Goal: Task Accomplishment & Management: Manage account settings

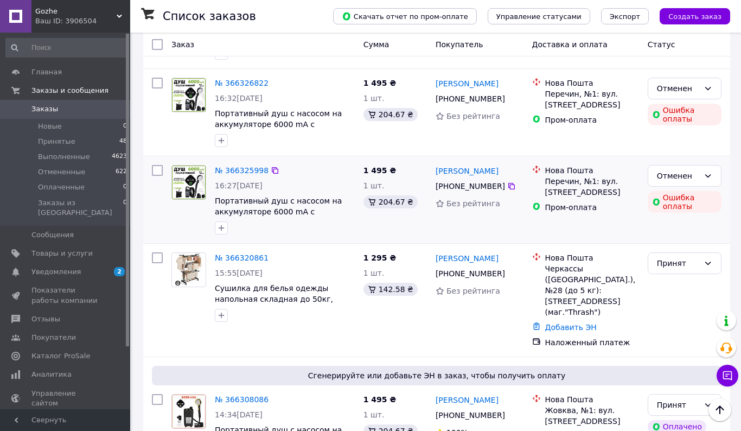
scroll to position [148, 0]
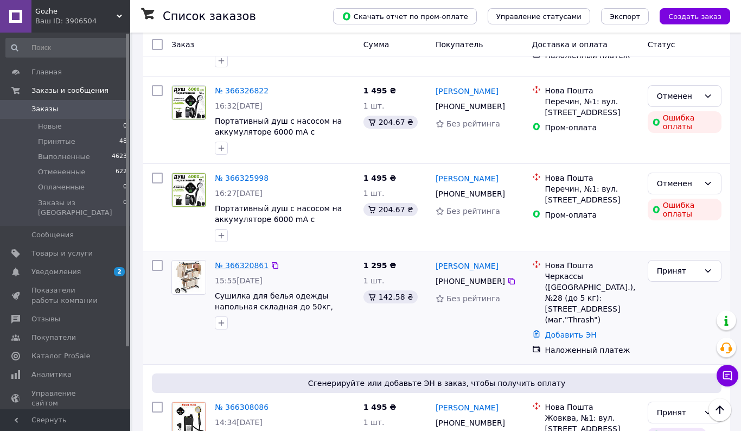
click at [241, 267] on link "№ 366320861" at bounding box center [242, 265] width 54 height 9
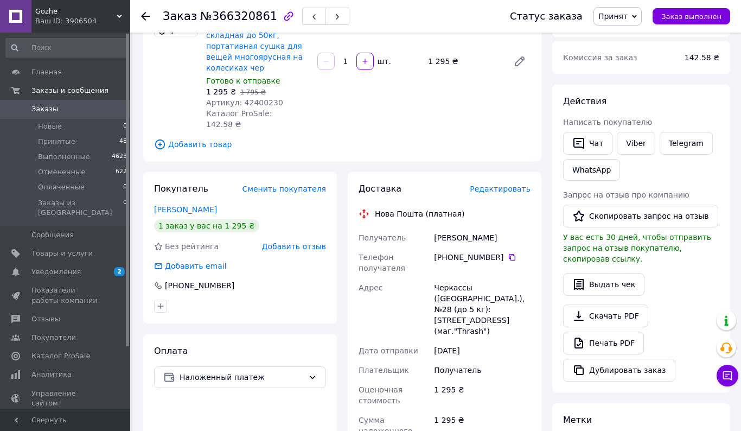
scroll to position [201, 0]
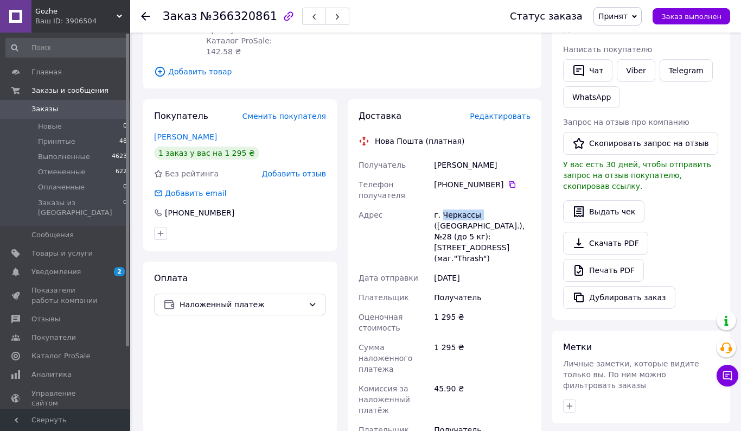
drag, startPoint x: 442, startPoint y: 193, endPoint x: 478, endPoint y: 193, distance: 36.3
click at [478, 205] on div "г. Черкассы ([GEOGRAPHIC_DATA].), №28 (до 5 кг): [STREET_ADDRESS] (маг."Thrash")" at bounding box center [482, 236] width 101 height 63
copy div "Черкассы"
drag, startPoint x: 463, startPoint y: 140, endPoint x: 481, endPoint y: 140, distance: 18.4
click at [481, 155] on div "[PERSON_NAME]" at bounding box center [482, 165] width 101 height 20
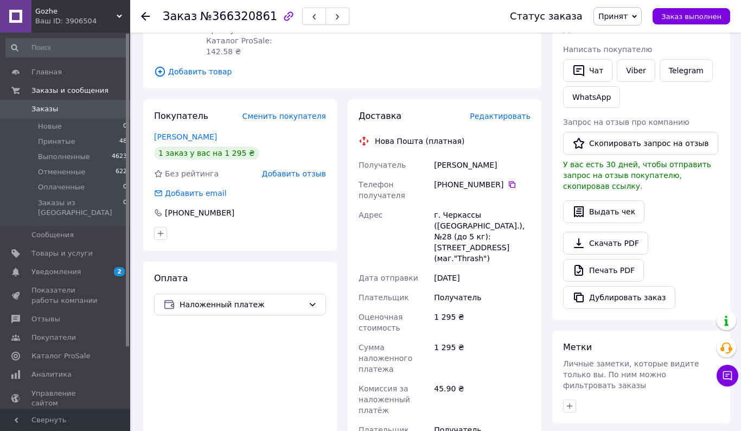
click at [478, 155] on div "[PERSON_NAME]" at bounding box center [482, 165] width 101 height 20
drag, startPoint x: 462, startPoint y: 142, endPoint x: 493, endPoint y: 142, distance: 30.9
click at [493, 155] on div "[PERSON_NAME]" at bounding box center [482, 165] width 101 height 20
copy div "[PERSON_NAME]"
drag, startPoint x: 434, startPoint y: 140, endPoint x: 460, endPoint y: 140, distance: 26.6
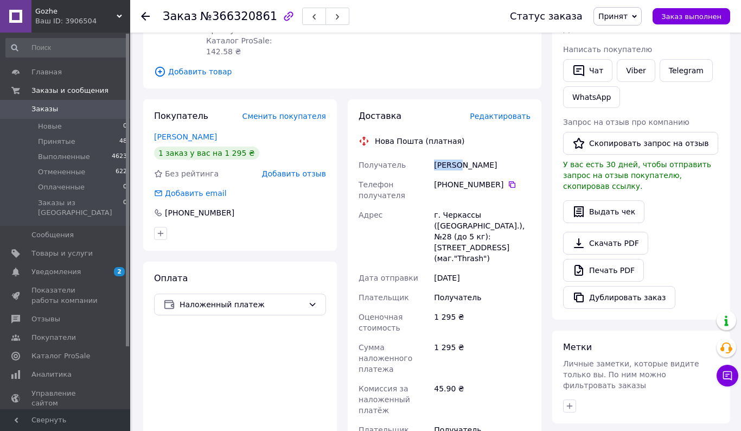
click at [460, 155] on div "[PERSON_NAME]" at bounding box center [482, 165] width 101 height 20
copy div "Маурін"
drag, startPoint x: 455, startPoint y: 162, endPoint x: 497, endPoint y: 159, distance: 41.8
click at [497, 179] on div "[PHONE_NUMBER]" at bounding box center [482, 184] width 97 height 11
drag, startPoint x: 499, startPoint y: 161, endPoint x: 456, endPoint y: 158, distance: 43.0
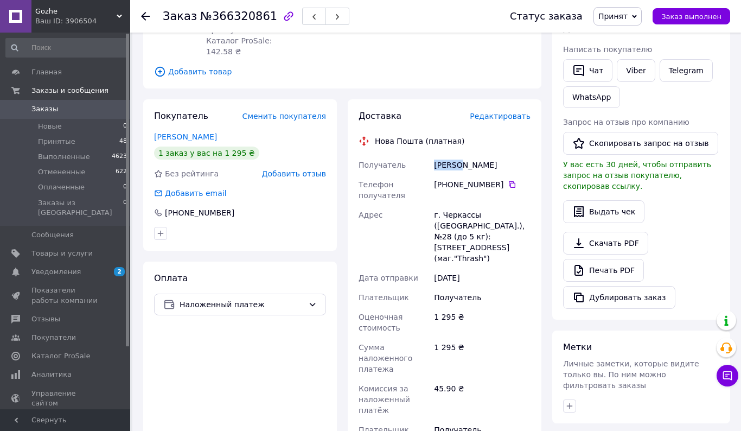
click at [456, 179] on div "[PHONE_NUMBER]" at bounding box center [482, 184] width 97 height 11
copy div "67 217 17 33"
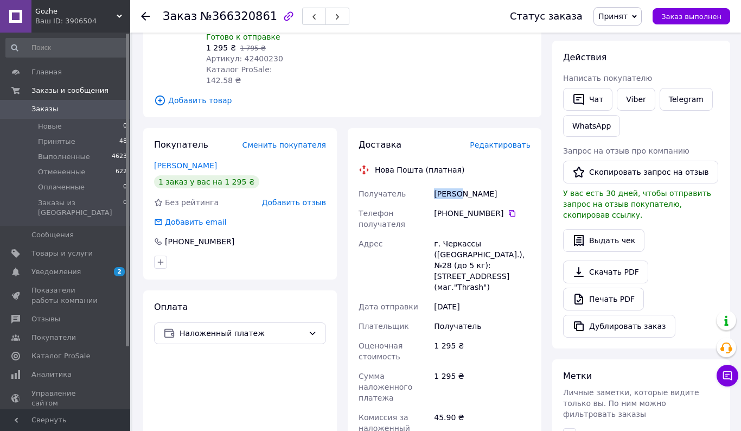
scroll to position [157, 0]
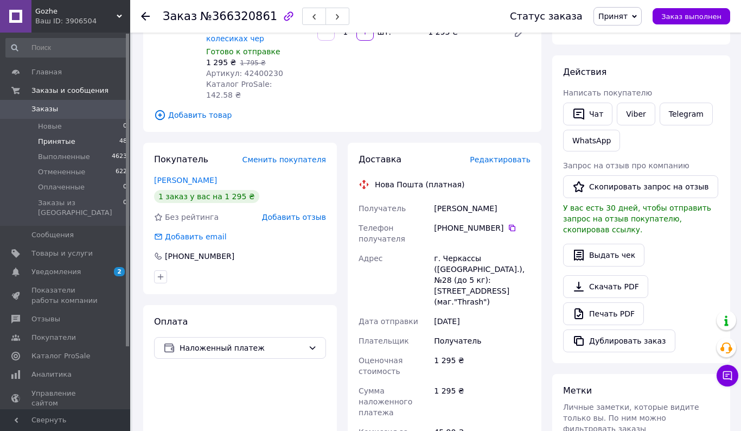
click at [81, 142] on li "Принятые 48" at bounding box center [66, 141] width 133 height 15
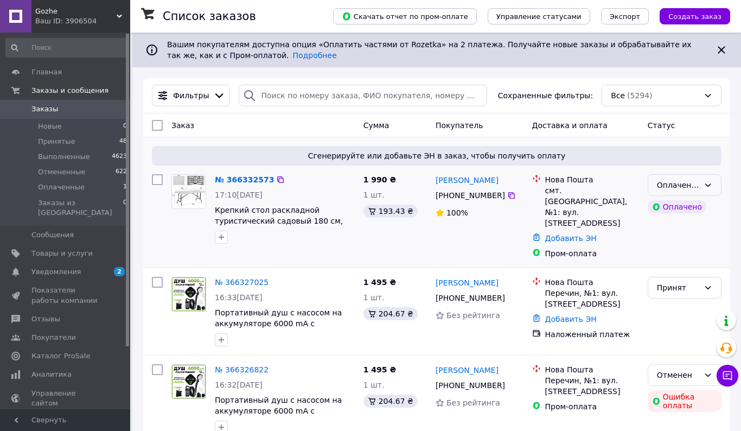
click at [709, 188] on icon at bounding box center [707, 185] width 9 height 9
click at [693, 203] on li "Принят" at bounding box center [684, 208] width 73 height 20
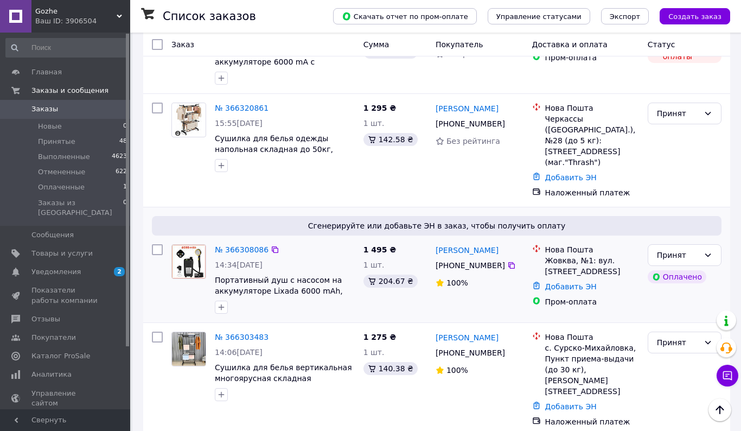
scroll to position [442, 0]
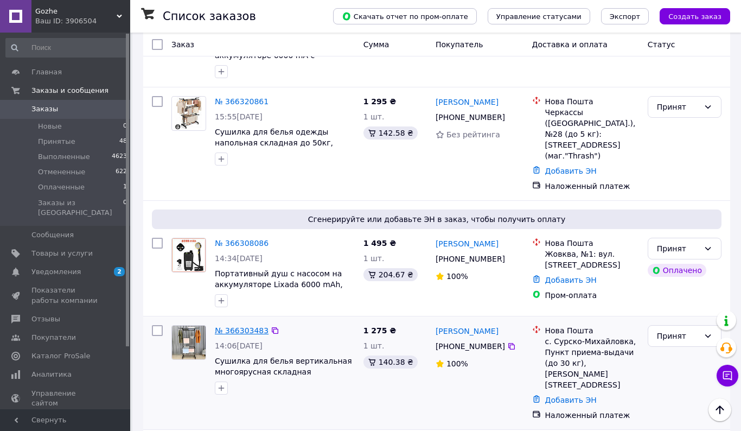
click at [250, 326] on link "№ 366303483" at bounding box center [242, 330] width 54 height 9
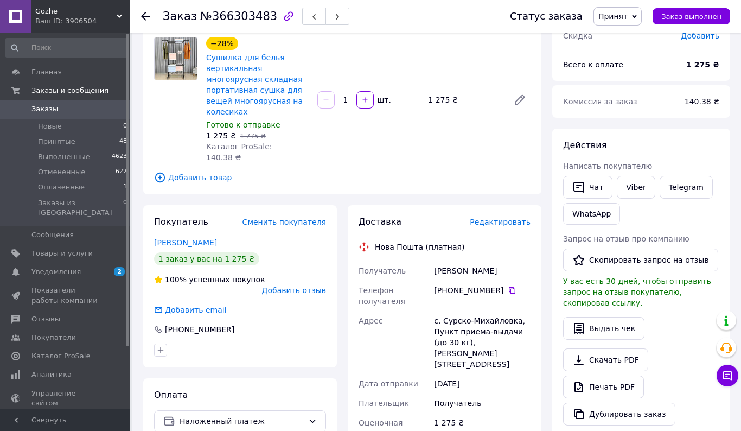
scroll to position [89, 0]
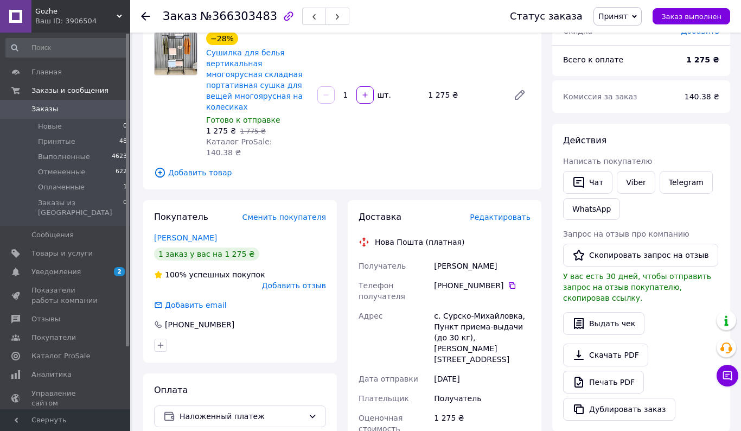
drag, startPoint x: 473, startPoint y: 241, endPoint x: 525, endPoint y: 241, distance: 51.5
click at [525, 256] on div "[PERSON_NAME]" at bounding box center [482, 266] width 101 height 20
copy div "[PERSON_NAME]"
drag, startPoint x: 435, startPoint y: 242, endPoint x: 470, endPoint y: 244, distance: 34.2
click at [470, 256] on div "[PERSON_NAME]" at bounding box center [482, 266] width 101 height 20
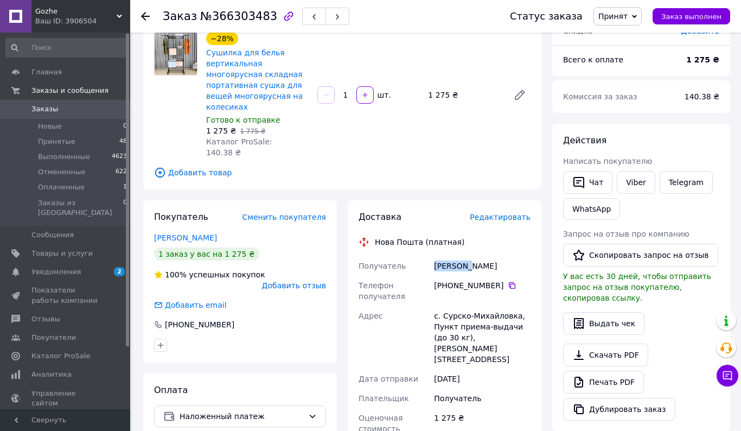
copy div "[PERSON_NAME]"
drag, startPoint x: 456, startPoint y: 261, endPoint x: 502, endPoint y: 262, distance: 45.6
click at [502, 280] on div "[PHONE_NUMBER]" at bounding box center [482, 285] width 97 height 11
copy div "98 704 84 29"
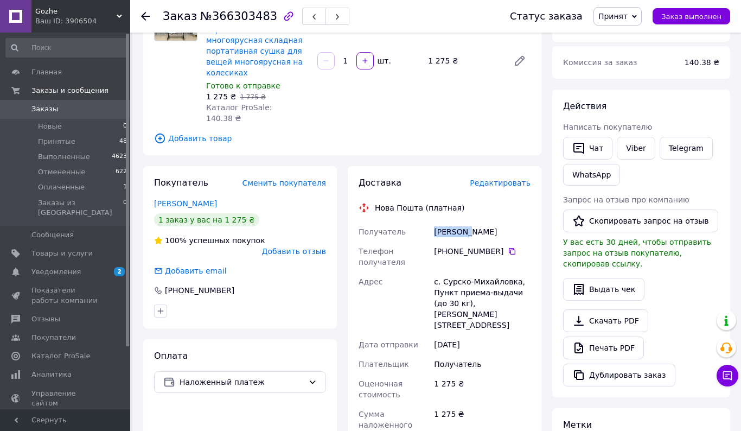
scroll to position [127, 0]
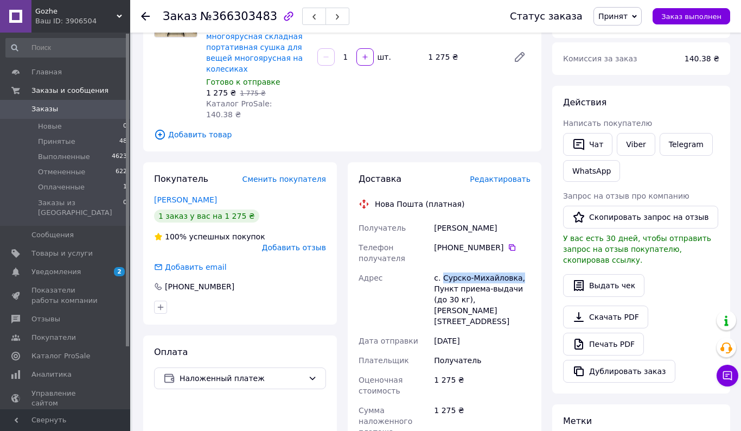
drag, startPoint x: 442, startPoint y: 255, endPoint x: 521, endPoint y: 254, distance: 78.6
click at [521, 268] on div "с. Сурско-Михайловка, Пункт приема-выдачи (до 30 кг), [PERSON_NAME][STREET_ADDR…" at bounding box center [482, 299] width 101 height 63
copy div "Сурско-[GEOGRAPHIC_DATA],"
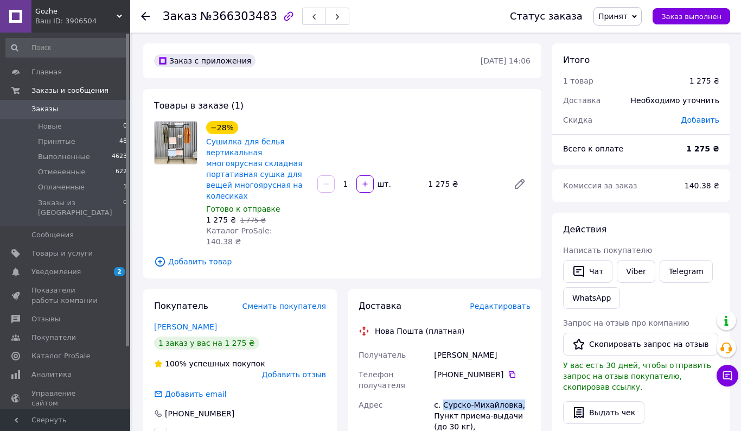
scroll to position [0, 0]
click at [46, 110] on span "Заказы" at bounding box center [44, 109] width 27 height 10
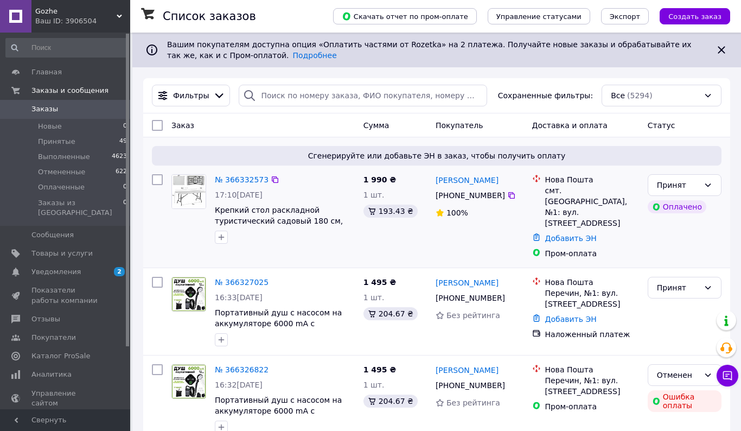
click at [255, 172] on div "№ 366332573 17:10[DATE] Крепкий стол раскладной туристический садовый 180 см, С…" at bounding box center [284, 209] width 149 height 78
click at [252, 174] on div "№ 366332573" at bounding box center [242, 179] width 56 height 13
click at [248, 184] on link "№ 366332573" at bounding box center [242, 179] width 54 height 9
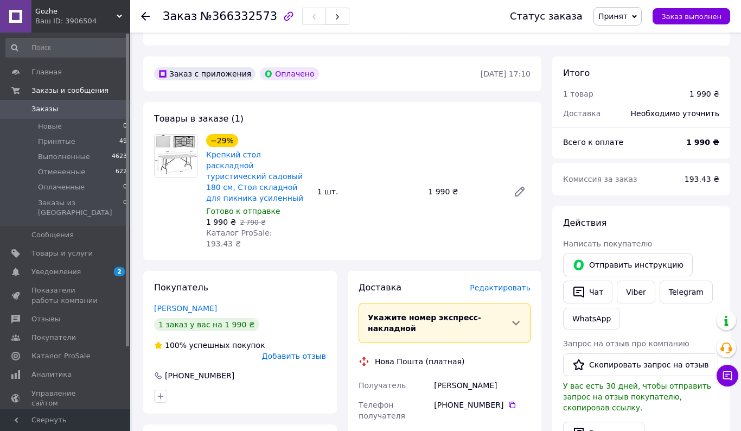
scroll to position [388, 0]
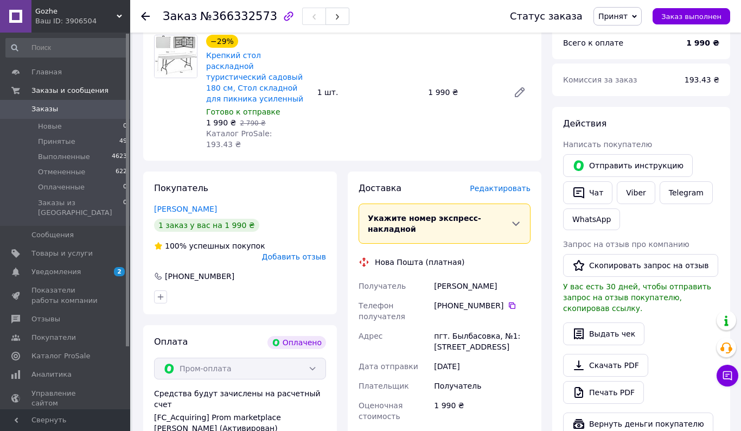
drag, startPoint x: 474, startPoint y: 250, endPoint x: 506, endPoint y: 253, distance: 32.1
click at [506, 276] on div "[PERSON_NAME]" at bounding box center [482, 286] width 101 height 20
click at [484, 276] on div "[PERSON_NAME]" at bounding box center [482, 286] width 101 height 20
drag, startPoint x: 472, startPoint y: 252, endPoint x: 515, endPoint y: 252, distance: 43.4
click at [515, 276] on div "[PERSON_NAME]" at bounding box center [482, 286] width 101 height 20
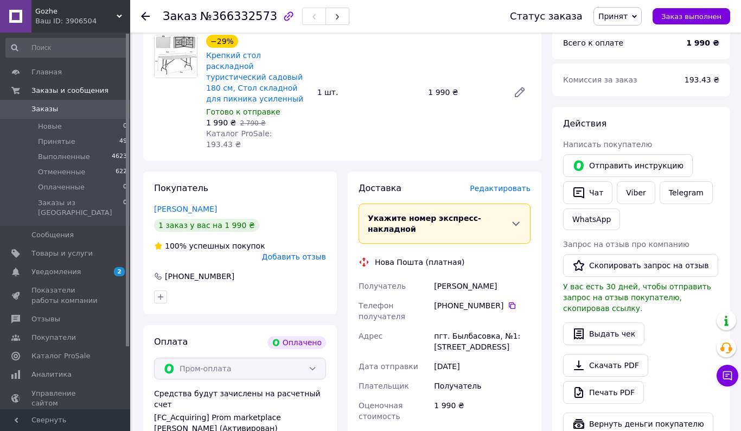
copy div "[PERSON_NAME]"
drag, startPoint x: 434, startPoint y: 253, endPoint x: 468, endPoint y: 253, distance: 34.2
click at [468, 276] on div "[PERSON_NAME]" at bounding box center [482, 286] width 101 height 20
copy div "[PERSON_NAME]"
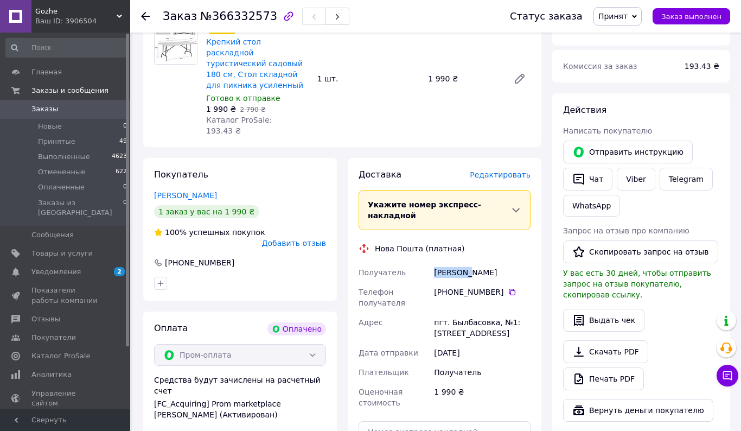
scroll to position [456, 0]
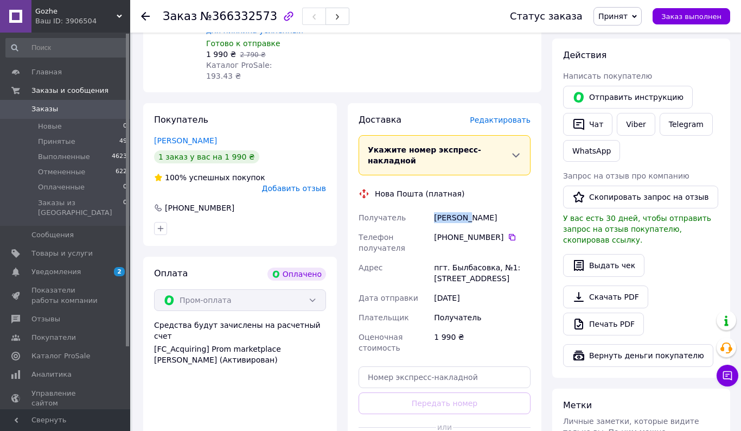
drag, startPoint x: 455, startPoint y: 203, endPoint x: 502, endPoint y: 203, distance: 46.6
click at [502, 232] on div "[PHONE_NUMBER]" at bounding box center [482, 237] width 97 height 11
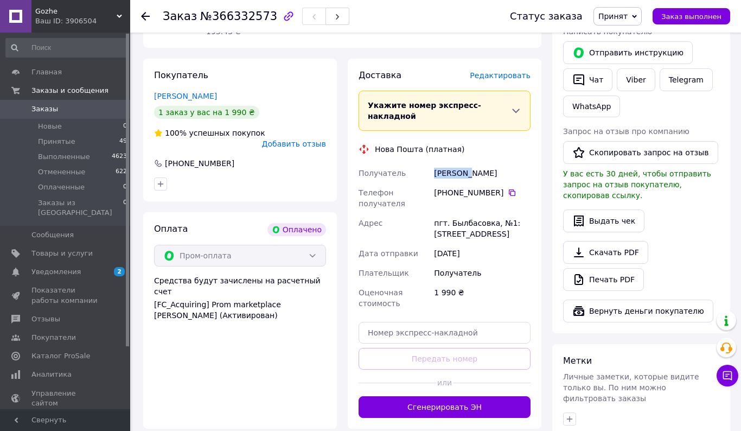
scroll to position [504, 0]
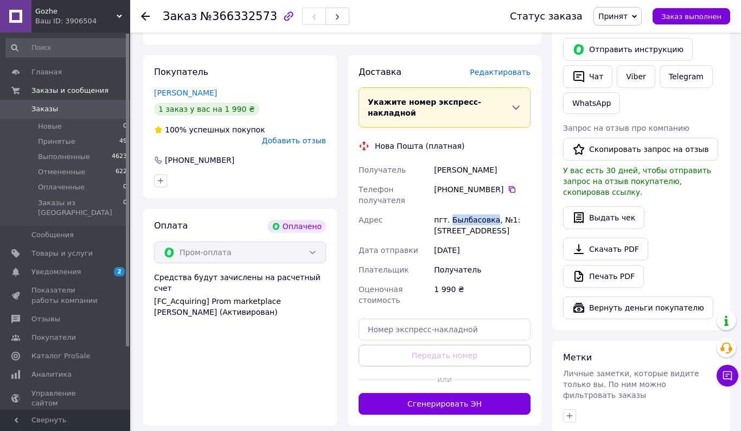
drag, startPoint x: 449, startPoint y: 185, endPoint x: 492, endPoint y: 185, distance: 43.4
click at [492, 210] on div "пгт. Былбасовка, №1: [STREET_ADDRESS]" at bounding box center [482, 225] width 101 height 30
click at [435, 393] on button "Сгенерировать ЭН" at bounding box center [444, 404] width 172 height 22
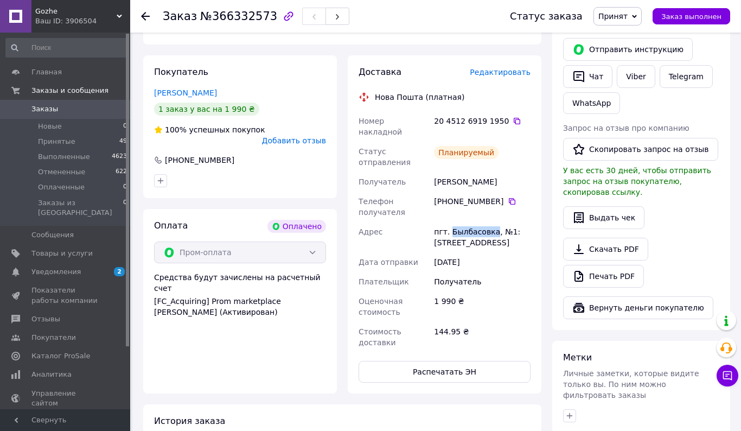
click at [49, 113] on span "Заказы" at bounding box center [44, 109] width 27 height 10
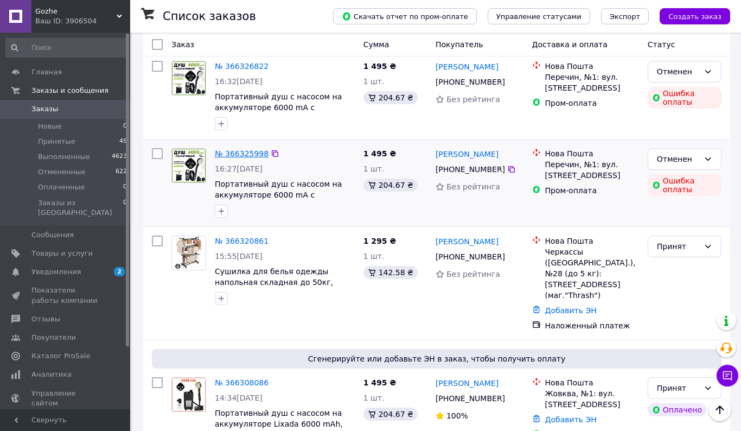
scroll to position [288, 0]
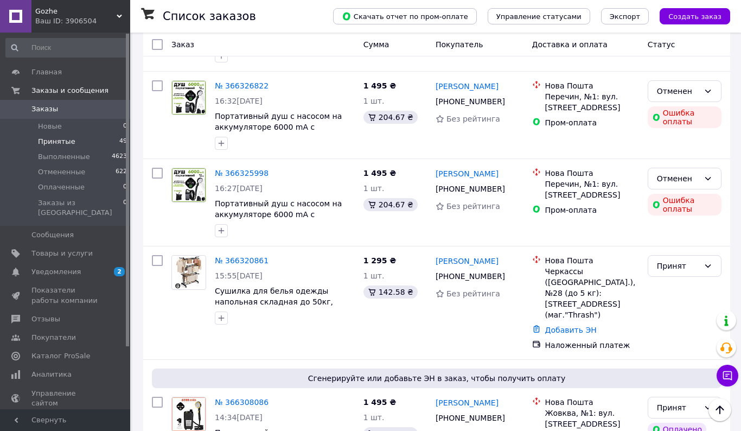
click at [92, 141] on li "Принятые 49" at bounding box center [66, 141] width 133 height 15
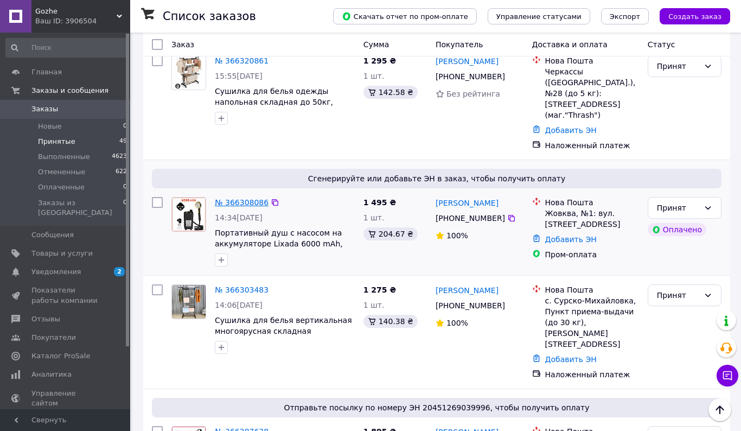
click at [249, 198] on link "№ 366308086" at bounding box center [242, 202] width 54 height 9
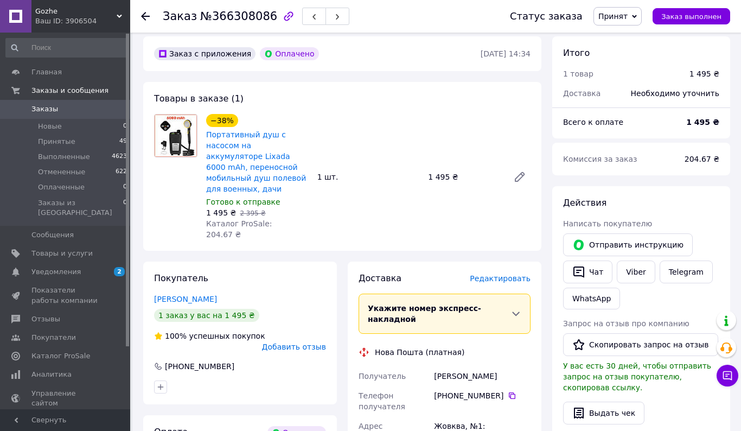
scroll to position [330, 0]
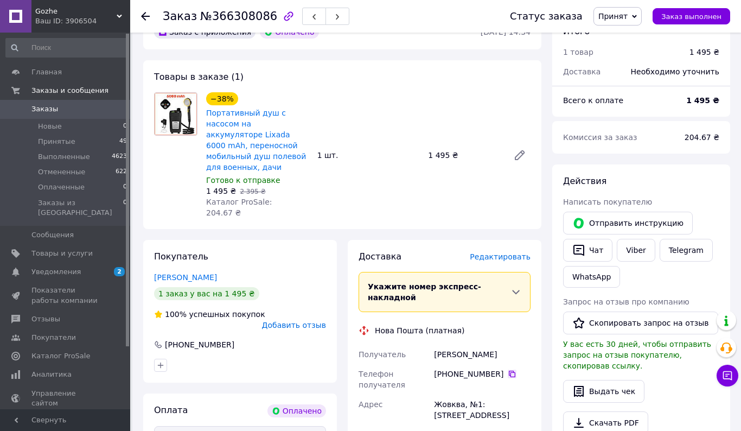
click at [509, 369] on icon at bounding box center [512, 373] width 9 height 9
drag, startPoint x: 433, startPoint y: 319, endPoint x: 496, endPoint y: 320, distance: 63.4
click at [496, 344] on div "[PERSON_NAME]" at bounding box center [482, 354] width 101 height 20
drag, startPoint x: 434, startPoint y: 369, endPoint x: 462, endPoint y: 369, distance: 27.7
click at [462, 394] on div "Жовква, №1: [STREET_ADDRESS]" at bounding box center [482, 409] width 101 height 30
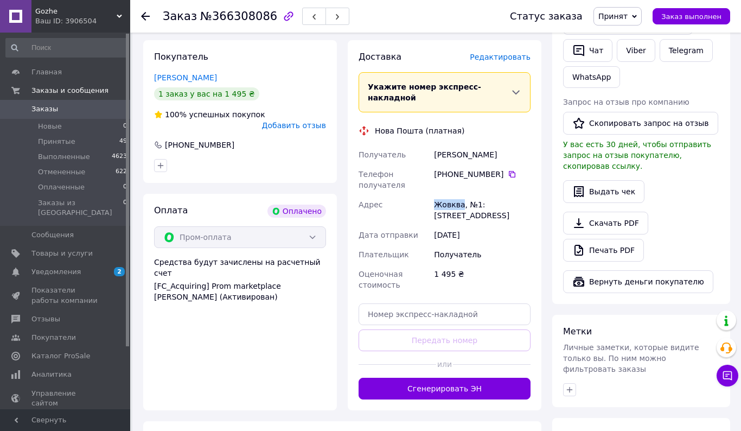
scroll to position [546, 0]
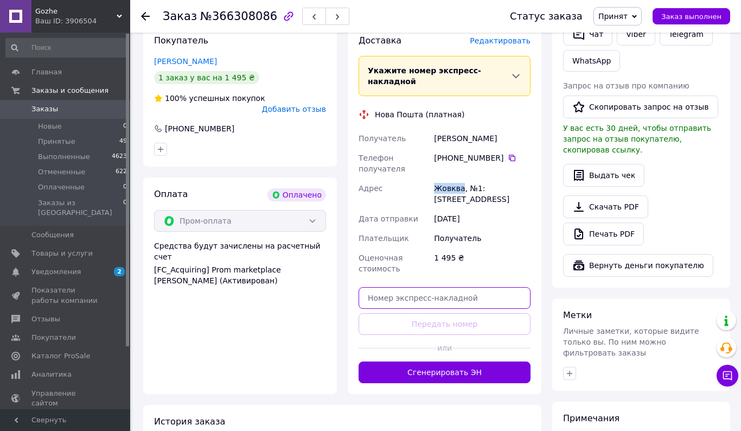
click at [371, 287] on input "text" at bounding box center [444, 298] width 172 height 22
paste input "20451269194569"
type input "20451269194569"
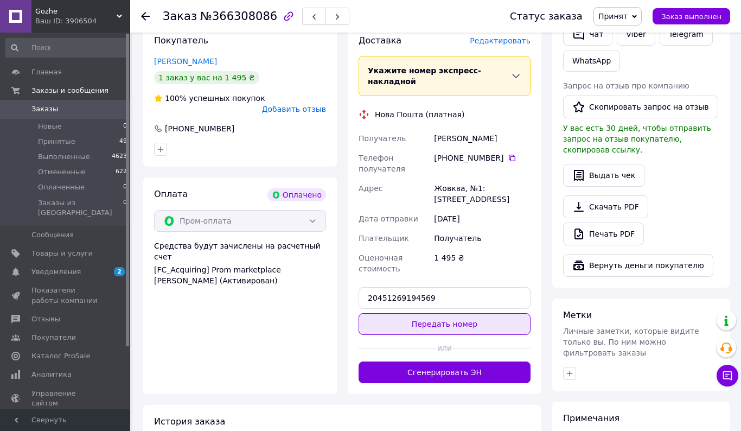
click at [382, 313] on button "Передать номер" at bounding box center [444, 324] width 172 height 22
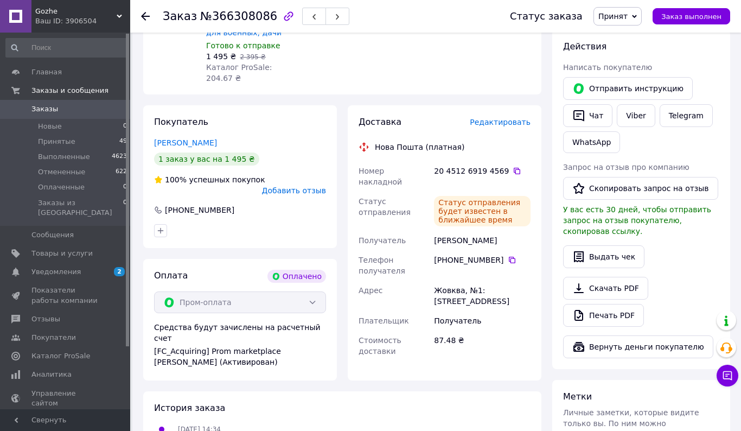
scroll to position [436, 0]
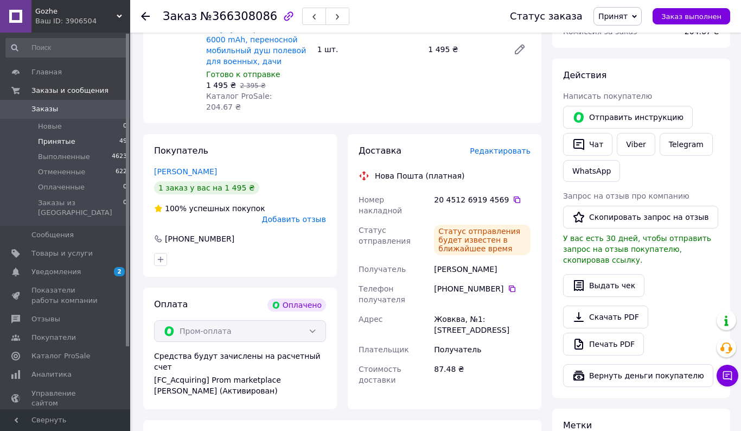
click at [92, 140] on li "Принятые 49" at bounding box center [66, 141] width 133 height 15
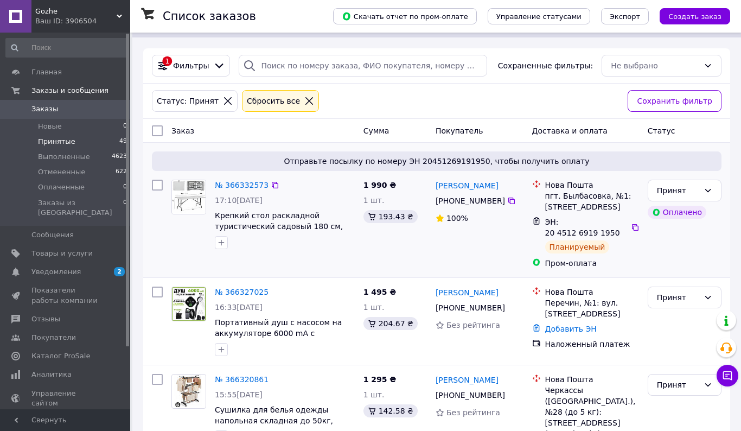
scroll to position [31, 0]
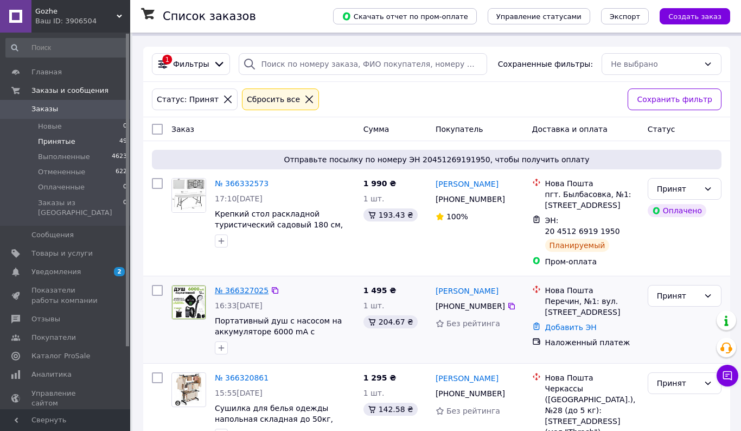
click at [238, 287] on link "№ 366327025" at bounding box center [242, 290] width 54 height 9
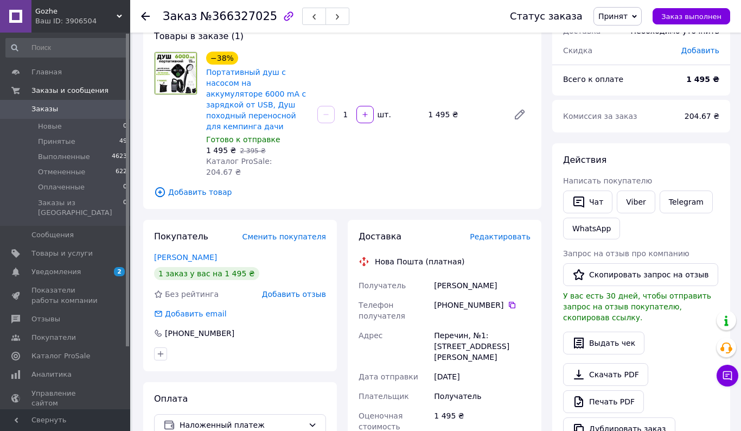
scroll to position [78, 0]
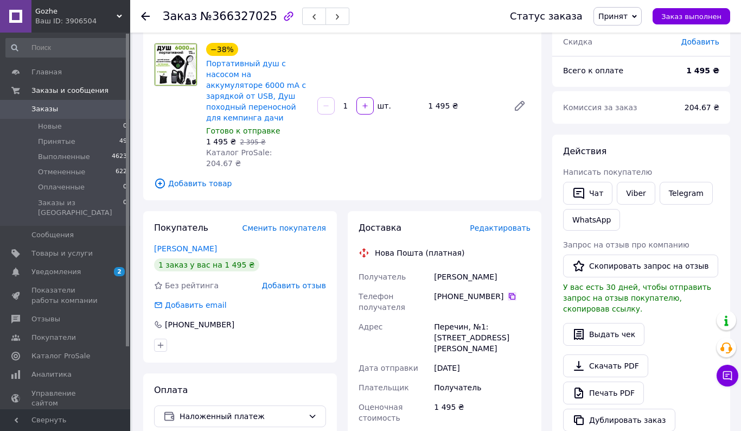
click at [512, 292] on icon at bounding box center [512, 296] width 9 height 9
drag, startPoint x: 434, startPoint y: 253, endPoint x: 513, endPoint y: 253, distance: 79.2
click at [513, 267] on div "[PERSON_NAME]" at bounding box center [482, 277] width 101 height 20
drag, startPoint x: 434, startPoint y: 301, endPoint x: 466, endPoint y: 302, distance: 32.0
click at [466, 317] on div "Перечин, №1: [STREET_ADDRESS][PERSON_NAME]" at bounding box center [482, 337] width 101 height 41
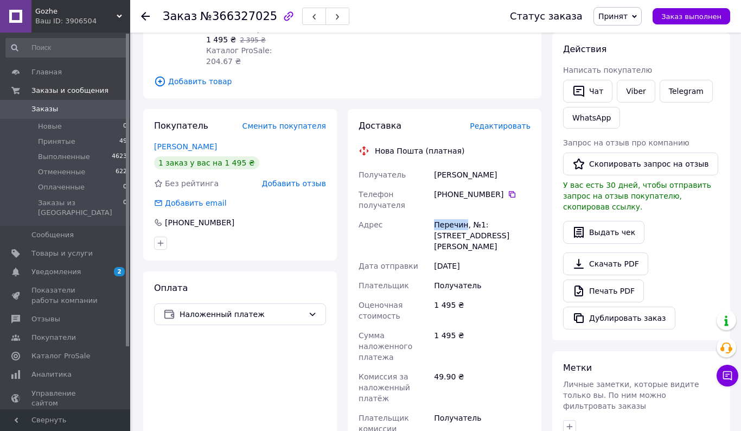
scroll to position [218, 0]
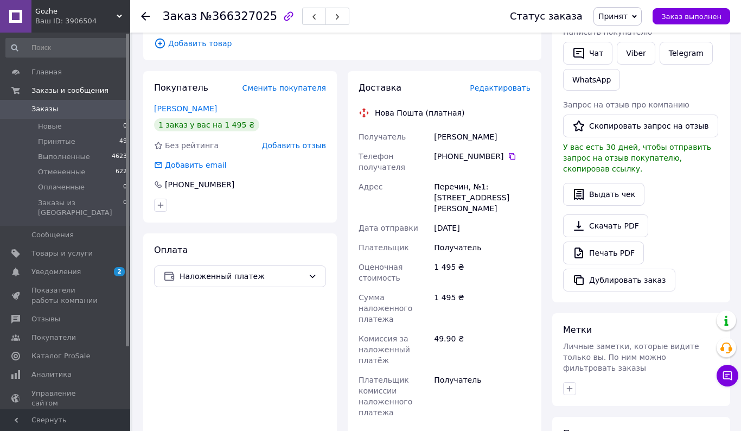
paste input "20451269195106"
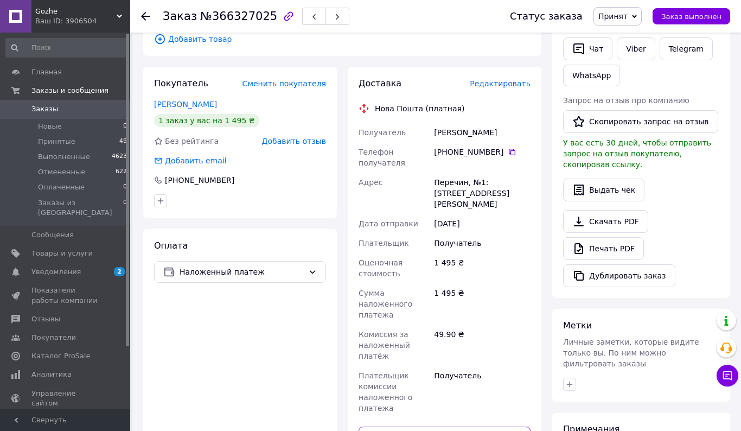
scroll to position [253, 0]
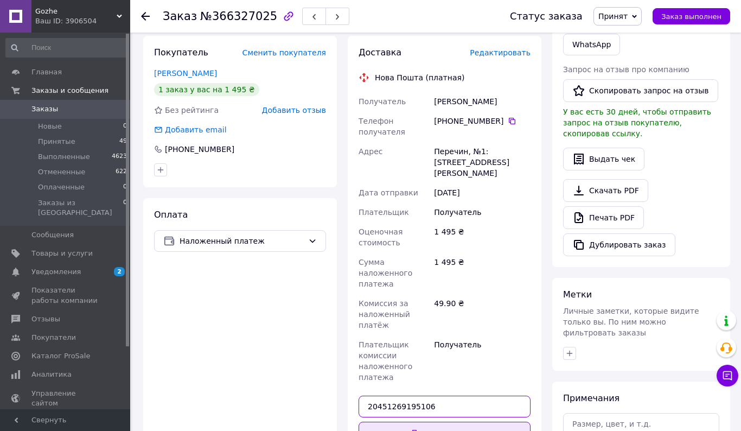
type input "20451269195106"
click at [396, 421] on button "Передать номер" at bounding box center [444, 432] width 172 height 22
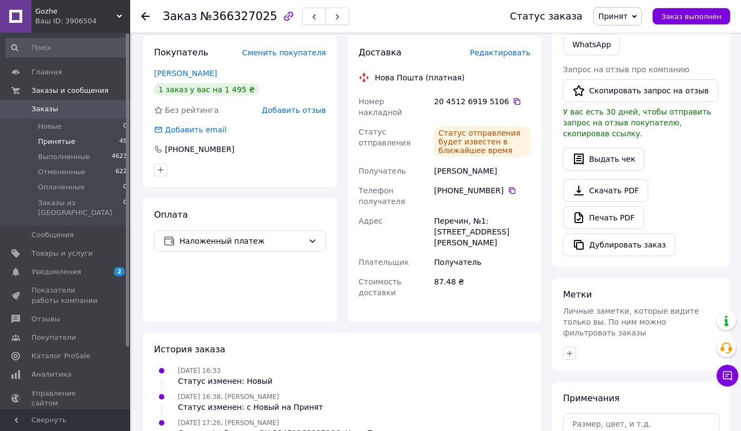
click at [79, 143] on li "Принятые 49" at bounding box center [66, 141] width 133 height 15
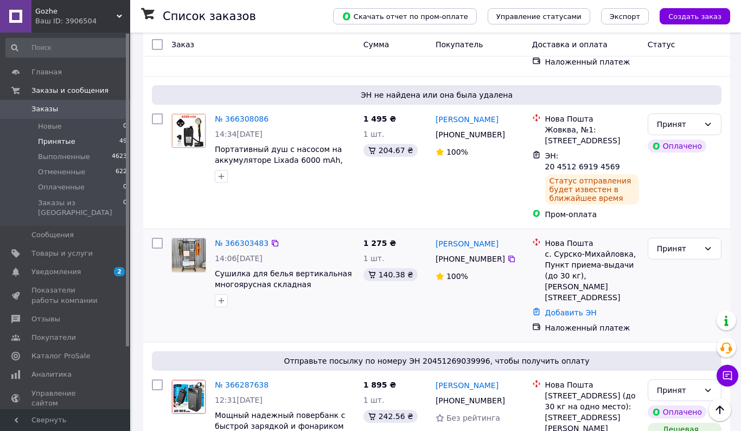
scroll to position [489, 0]
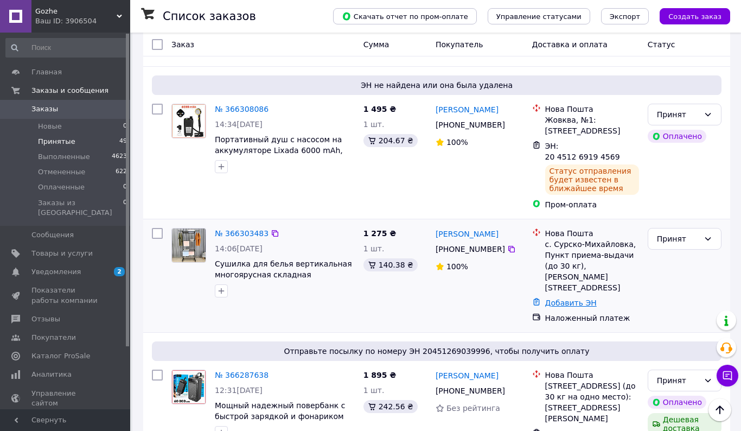
click at [567, 298] on link "Добавить ЭН" at bounding box center [571, 302] width 52 height 9
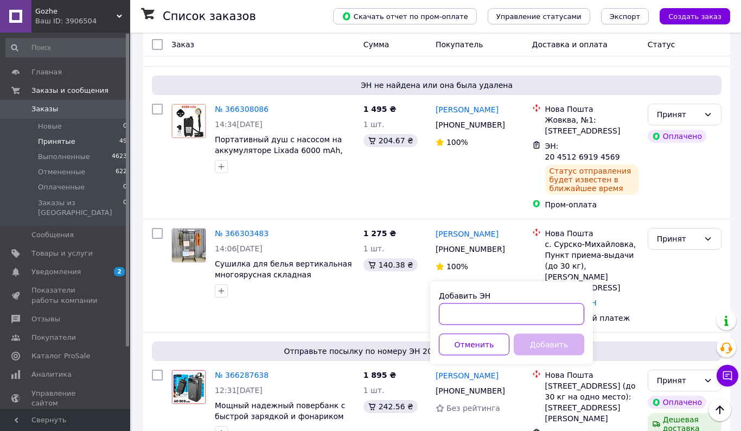
click at [461, 322] on input "Добавить ЭН" at bounding box center [511, 314] width 145 height 22
paste input "20451269189805"
type input "20451269189805"
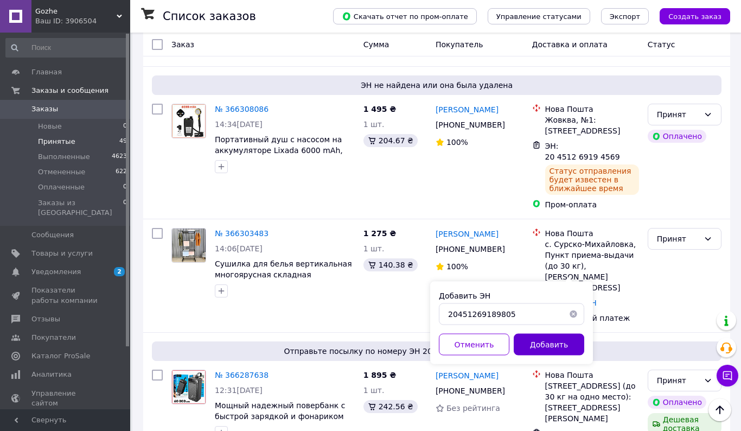
click at [532, 345] on button "Добавить" at bounding box center [548, 344] width 70 height 22
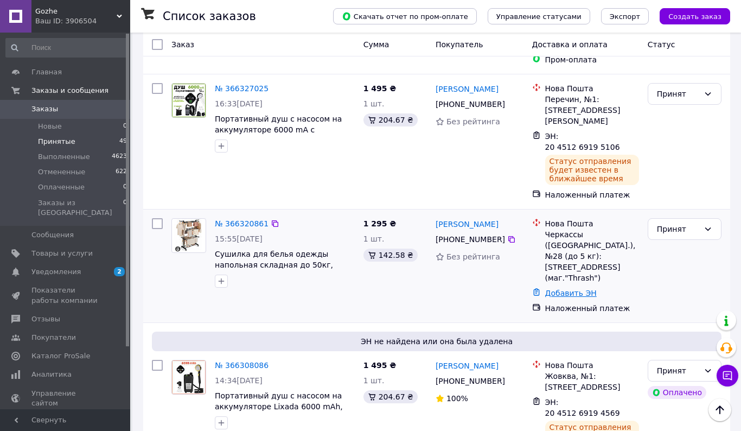
scroll to position [232, 0]
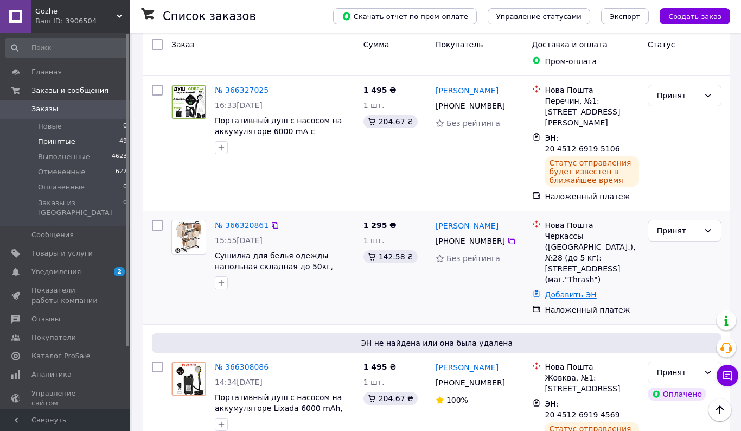
click at [559, 290] on link "Добавить ЭН" at bounding box center [571, 294] width 52 height 9
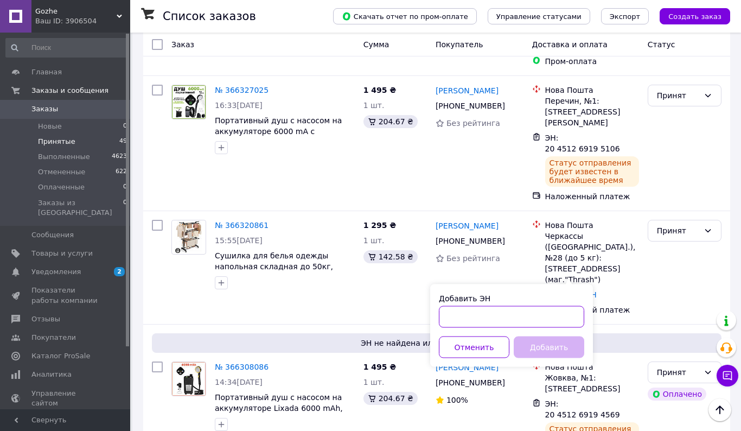
click at [459, 316] on input "Добавить ЭН" at bounding box center [511, 317] width 145 height 22
paste input "20451269188428"
type input "20451269188428"
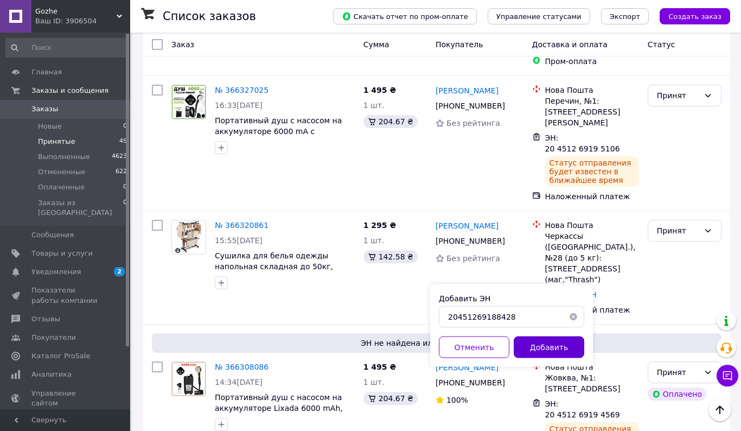
click at [547, 344] on button "Добавить" at bounding box center [548, 347] width 70 height 22
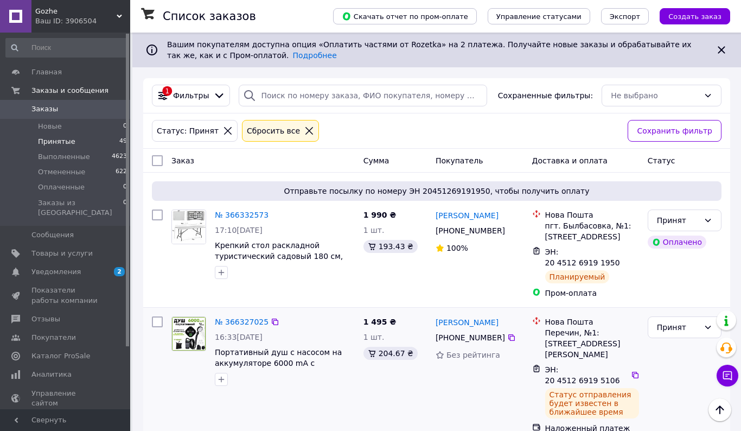
scroll to position [0, 0]
click at [52, 109] on span "Заказы" at bounding box center [44, 109] width 27 height 10
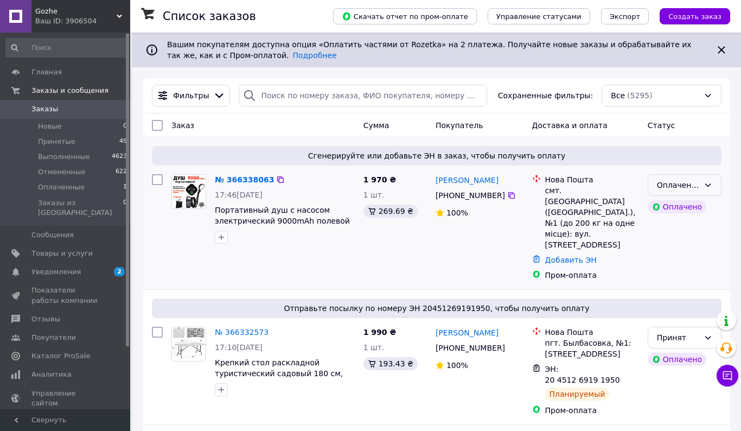
click at [707, 186] on icon at bounding box center [708, 184] width 6 height 3
click at [692, 205] on li "Принят" at bounding box center [684, 208] width 73 height 20
click at [252, 178] on link "№ 366338063" at bounding box center [242, 179] width 54 height 9
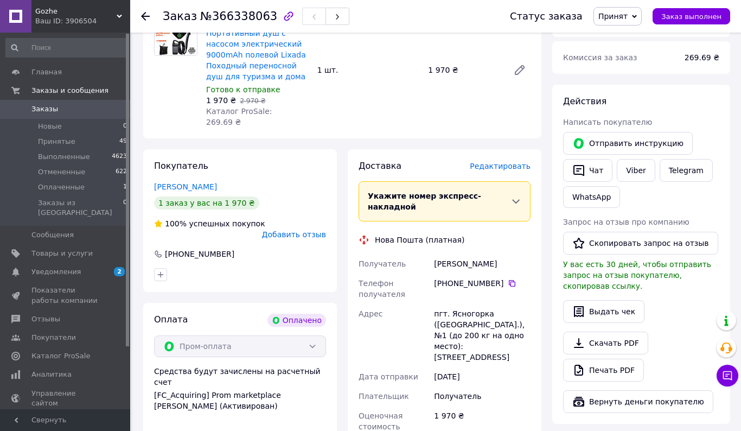
scroll to position [445, 0]
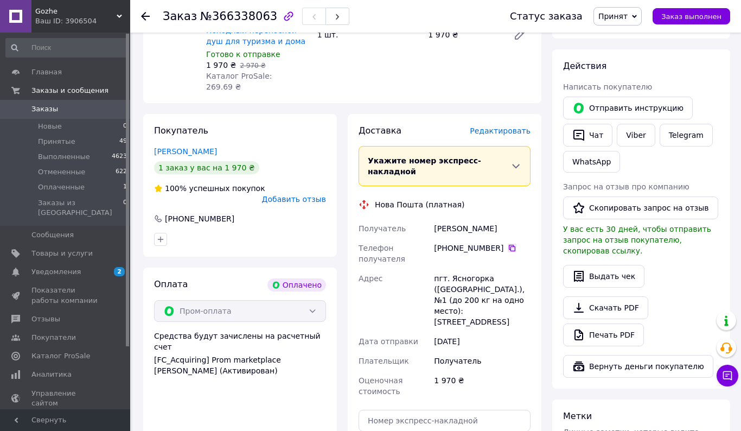
click at [511, 245] on icon at bounding box center [512, 248] width 7 height 7
drag, startPoint x: 433, startPoint y: 207, endPoint x: 511, endPoint y: 207, distance: 78.1
click at [511, 219] on div "Гурник Олександр" at bounding box center [482, 229] width 101 height 20
copy div "Гурник Олександр"
drag, startPoint x: 449, startPoint y: 255, endPoint x: 487, endPoint y: 254, distance: 38.0
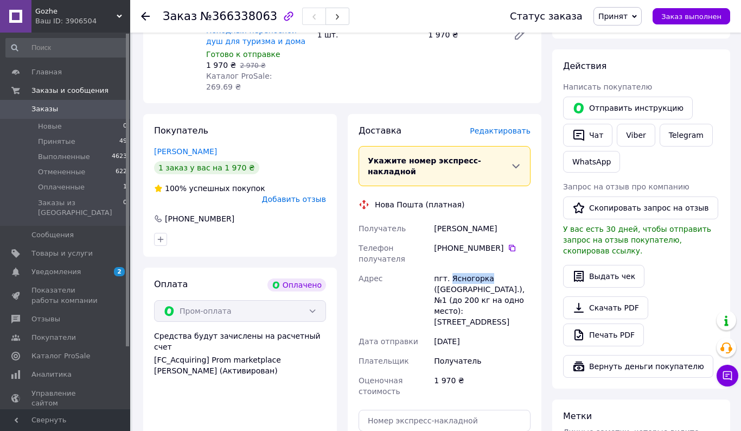
click at [487, 268] on div "пгт. Ясногорка (Донецкая обл.), №1 (до 200 кг на одно место): ул. Левобережная,…" at bounding box center [482, 299] width 101 height 63
copy div "Ясногорка"
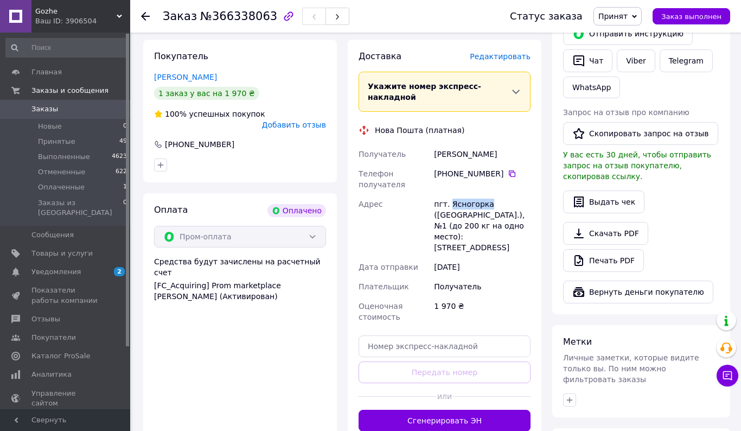
scroll to position [551, 0]
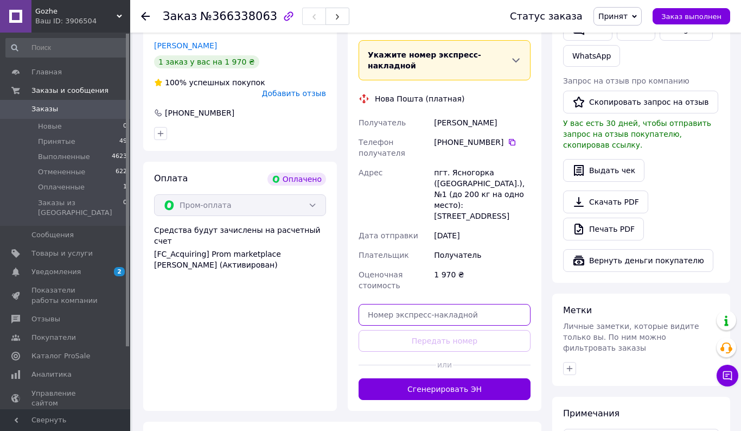
click at [387, 304] on input "text" at bounding box center [444, 315] width 172 height 22
paste input "20451269207403"
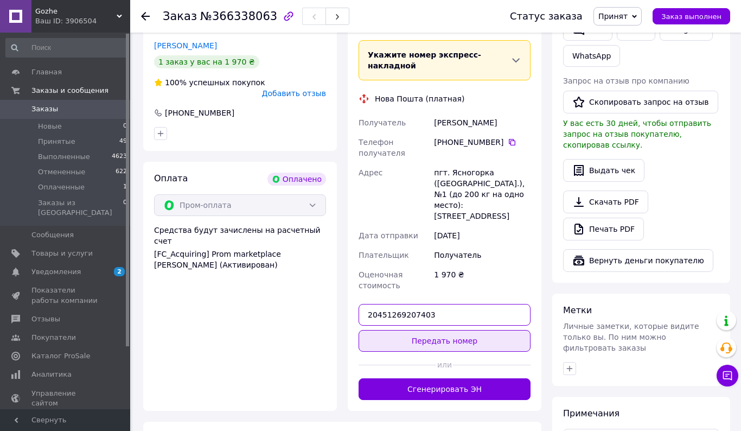
type input "20451269207403"
click at [393, 330] on button "Передать номер" at bounding box center [444, 341] width 172 height 22
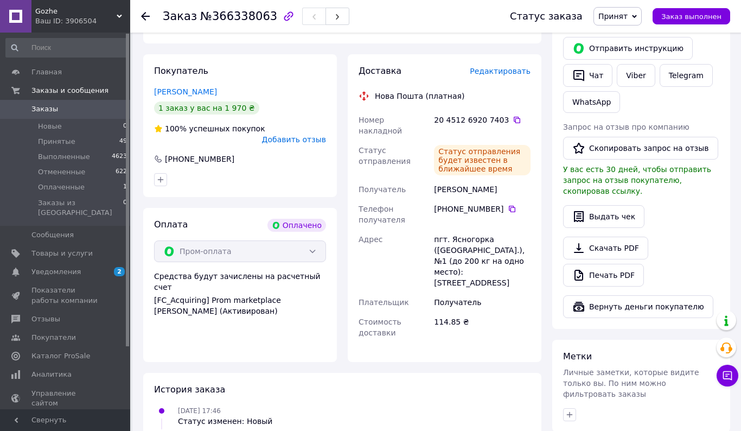
scroll to position [500, 0]
